Goal: Task Accomplishment & Management: Manage account settings

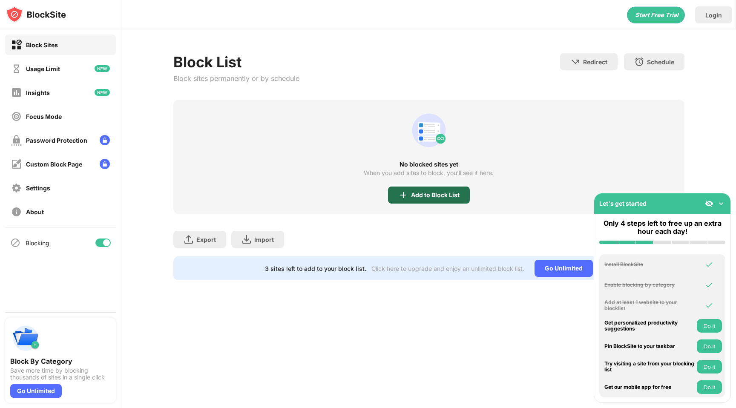
click at [419, 195] on div "Add to Block List" at bounding box center [435, 195] width 49 height 7
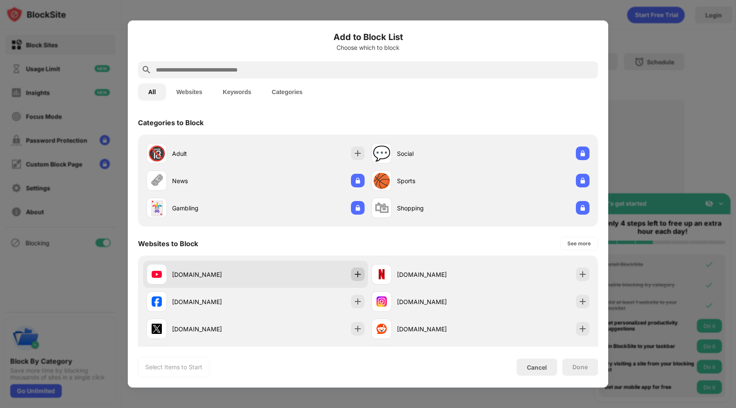
click at [357, 275] on img at bounding box center [357, 274] width 9 height 9
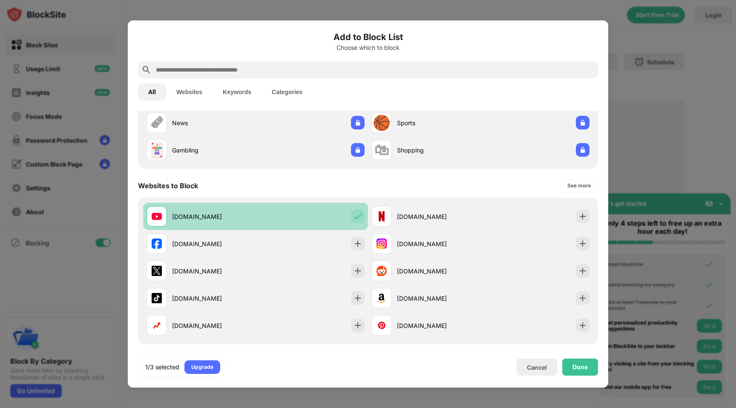
scroll to position [60, 0]
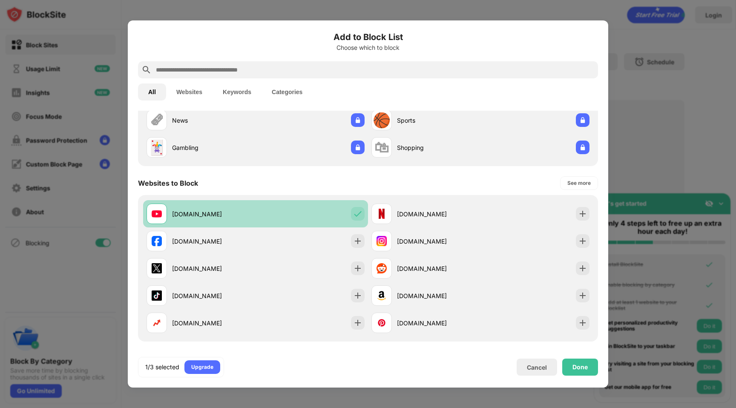
click at [357, 275] on div "[DOMAIN_NAME]" at bounding box center [255, 268] width 225 height 27
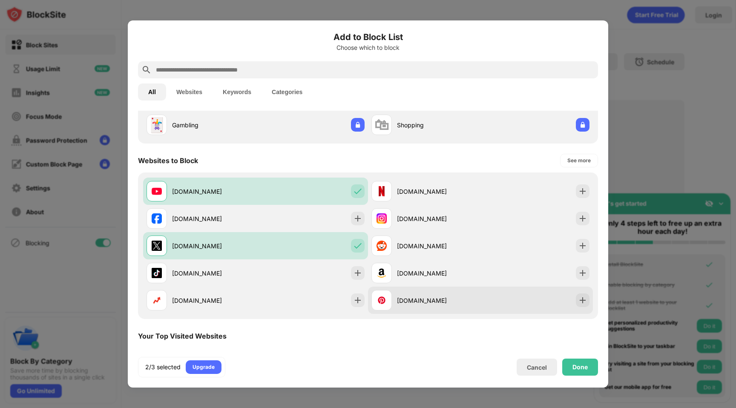
scroll to position [85, 0]
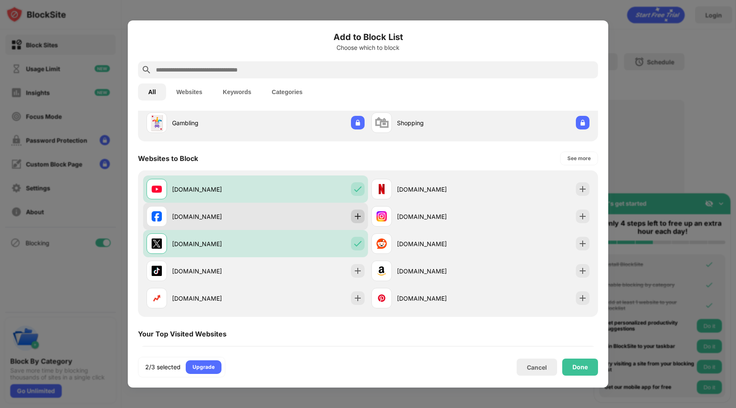
click at [362, 215] on img at bounding box center [357, 216] width 9 height 9
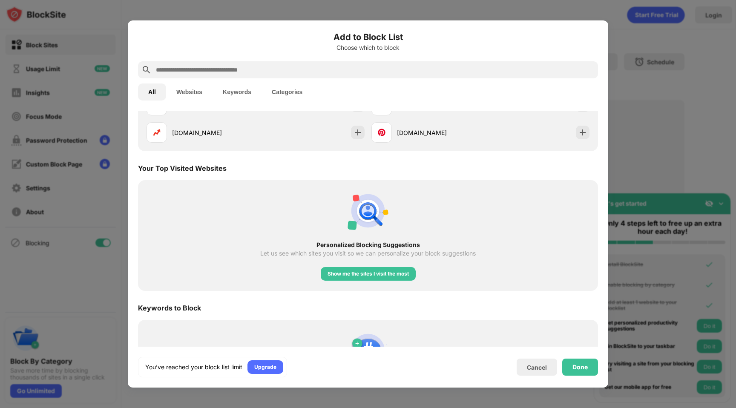
scroll to position [262, 0]
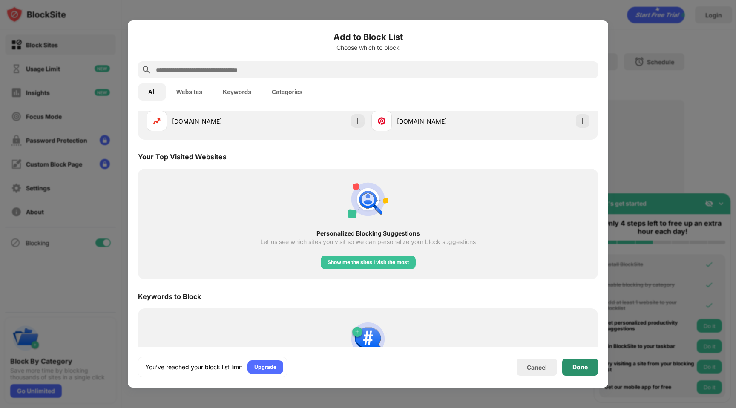
click at [577, 365] on div "Done" at bounding box center [579, 367] width 15 height 7
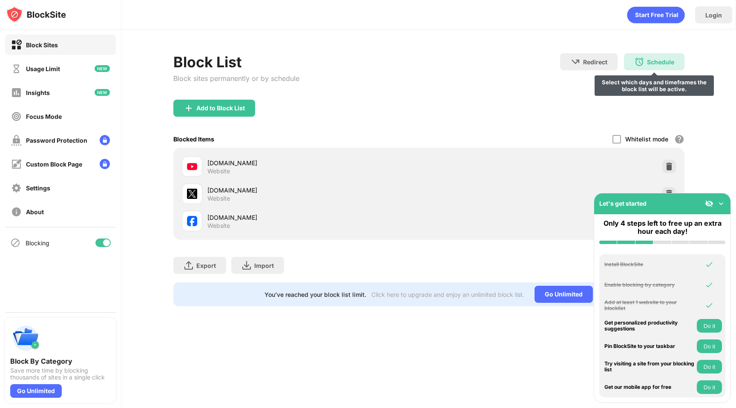
click at [664, 59] on div "Schedule" at bounding box center [660, 61] width 27 height 7
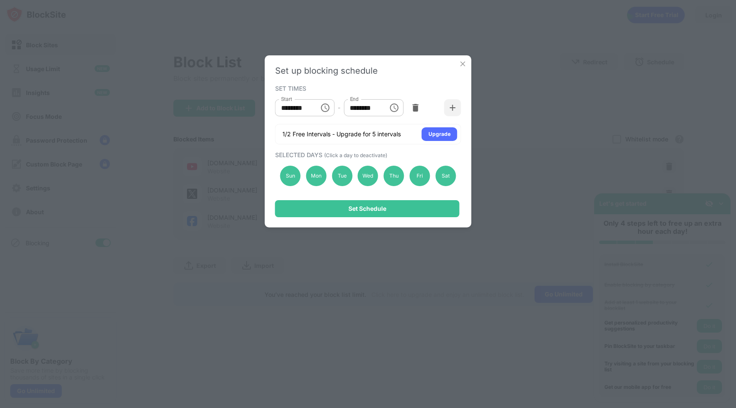
click at [319, 110] on button "Choose time, selected time is 10:00 AM" at bounding box center [324, 107] width 17 height 17
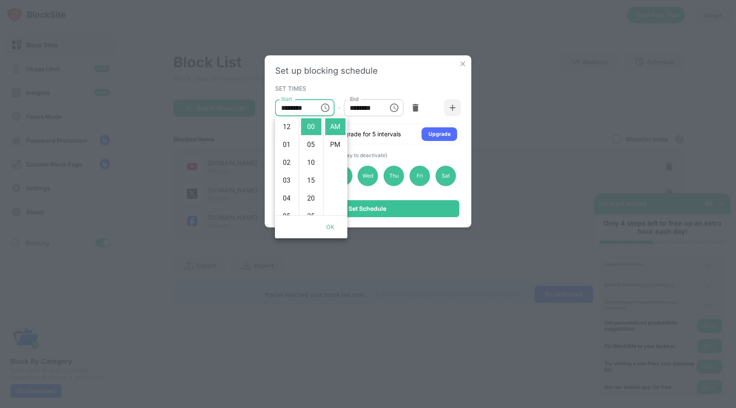
scroll to position [179, 0]
click at [373, 104] on input "********" at bounding box center [363, 107] width 38 height 17
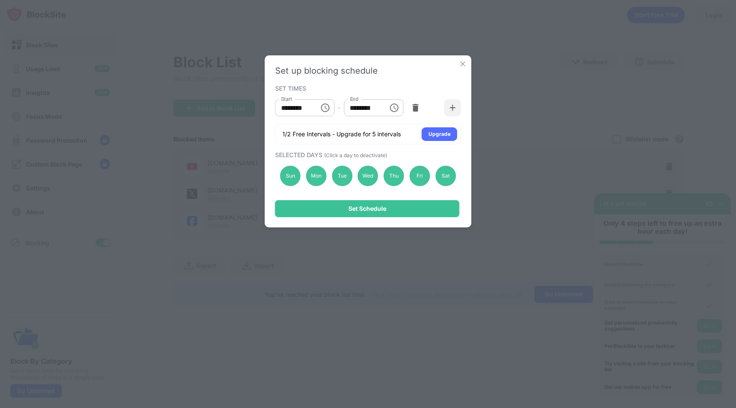
click at [398, 108] on icon "Choose time, selected time is 1:00 PM" at bounding box center [394, 107] width 9 height 9
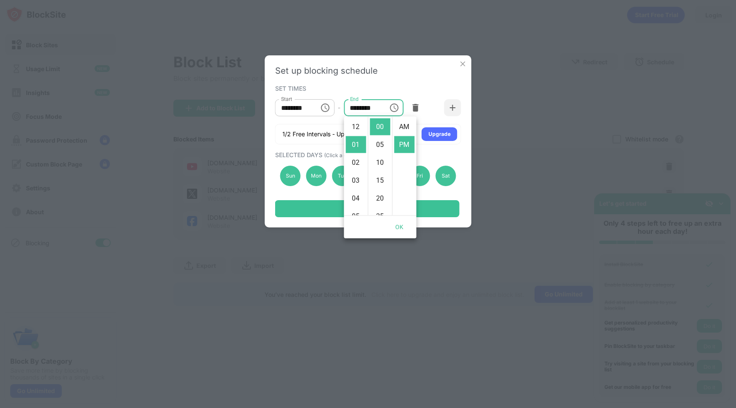
scroll to position [18, 0]
click at [359, 201] on li "05" at bounding box center [356, 198] width 20 height 17
type input "********"
click at [403, 83] on div "SET TIMES Start ******** Start - End ******** End 1/2 Free Intervals - Upgrade …" at bounding box center [368, 114] width 186 height 62
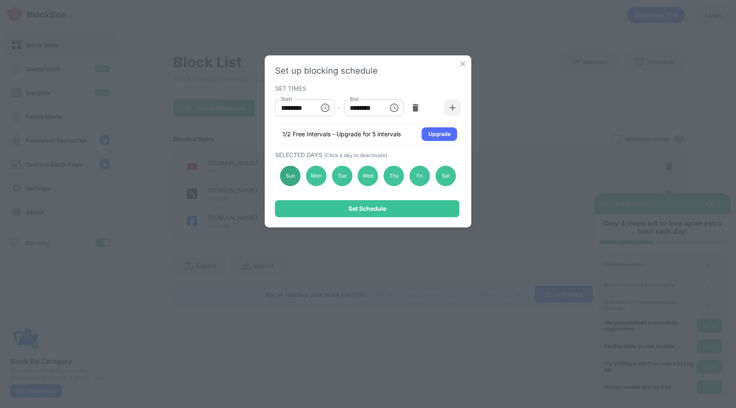
click at [283, 173] on div "Sun" at bounding box center [290, 176] width 20 height 20
click at [445, 177] on div "Sat" at bounding box center [445, 176] width 20 height 20
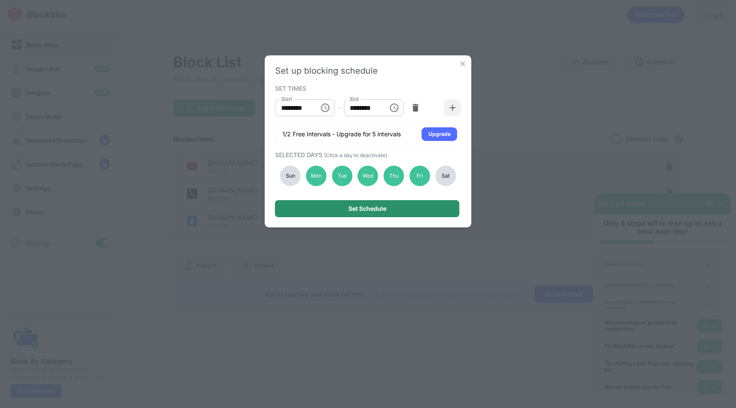
click at [418, 215] on div "Set Schedule" at bounding box center [367, 208] width 184 height 17
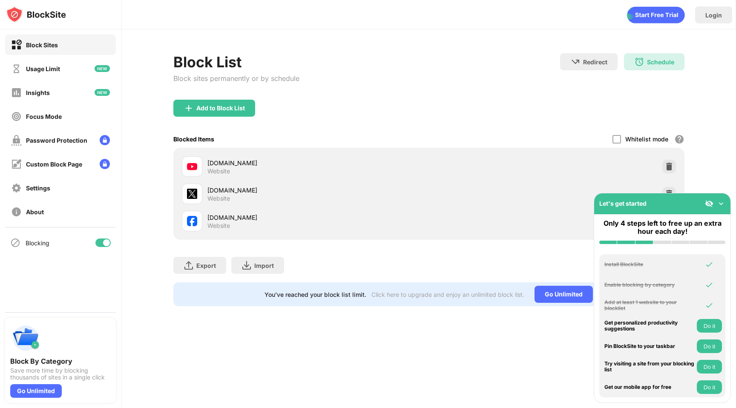
click at [723, 204] on img at bounding box center [721, 203] width 9 height 9
